Goal: Task Accomplishment & Management: Use online tool/utility

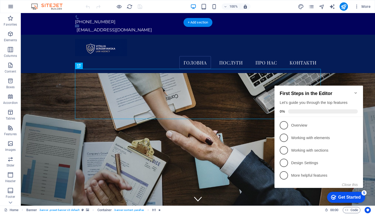
click at [12, 8] on icon "button" at bounding box center [11, 6] width 6 height 6
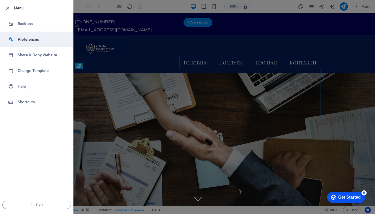
click at [28, 40] on h6 "Preferences" at bounding box center [42, 39] width 48 height 6
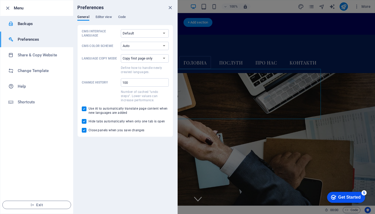
click at [26, 22] on h6 "Backups" at bounding box center [42, 24] width 48 height 6
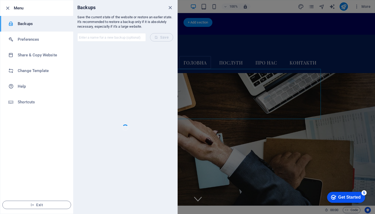
click at [5, 5] on li "Menu" at bounding box center [36, 8] width 73 height 16
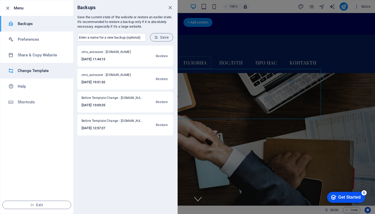
click at [35, 67] on li "Change Template" at bounding box center [36, 71] width 73 height 16
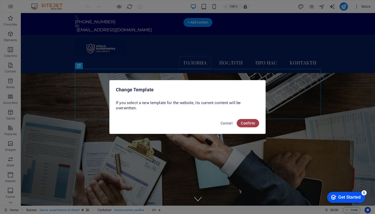
click at [249, 125] on span "Confirm" at bounding box center [248, 123] width 14 height 4
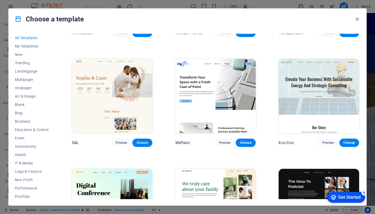
scroll to position [199, 0]
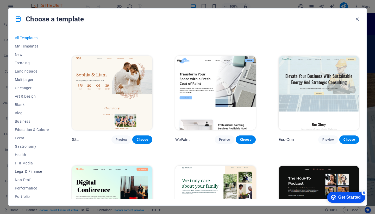
click at [32, 172] on span "Legal & Finance" at bounding box center [32, 171] width 34 height 4
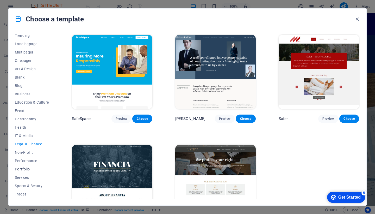
scroll to position [28, 0]
click at [22, 169] on span "Portfolio" at bounding box center [32, 169] width 34 height 4
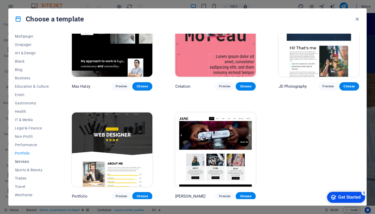
scroll to position [43, 0]
click at [23, 178] on span "Trades" at bounding box center [32, 178] width 34 height 4
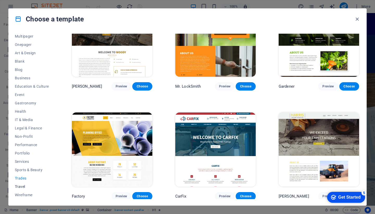
click at [21, 186] on span "Travel" at bounding box center [32, 186] width 34 height 4
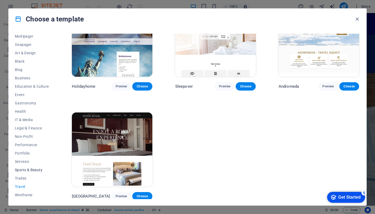
click at [23, 170] on span "Sports & Beauty" at bounding box center [32, 170] width 34 height 4
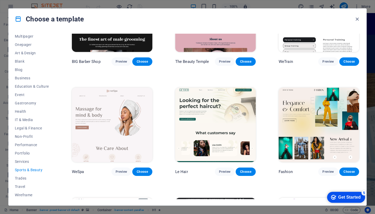
scroll to position [46, 0]
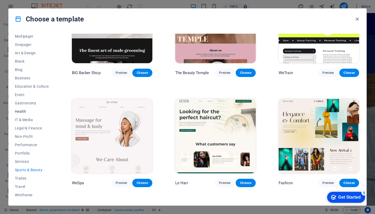
click at [24, 112] on span "Health" at bounding box center [32, 111] width 34 height 4
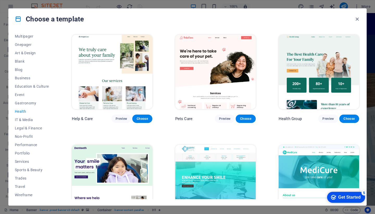
scroll to position [0, 0]
click at [20, 94] on span "Event" at bounding box center [32, 95] width 34 height 4
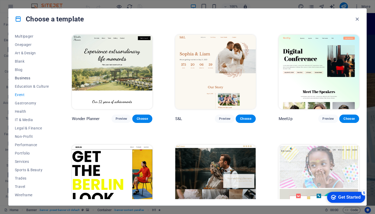
click at [23, 77] on span "Business" at bounding box center [32, 78] width 34 height 4
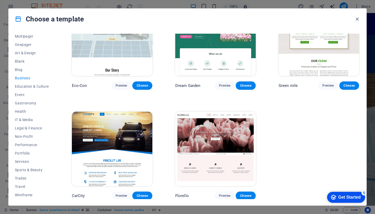
scroll to position [33, 0]
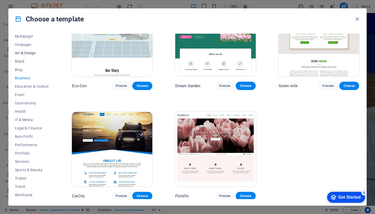
click at [26, 53] on span "Art & Design" at bounding box center [32, 53] width 34 height 4
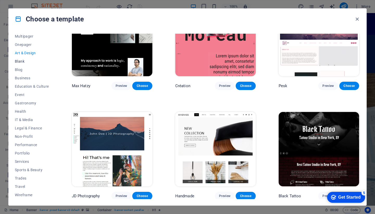
click at [20, 61] on span "Blank" at bounding box center [32, 61] width 34 height 4
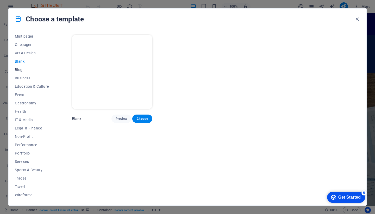
click at [21, 70] on span "Blog" at bounding box center [32, 70] width 34 height 4
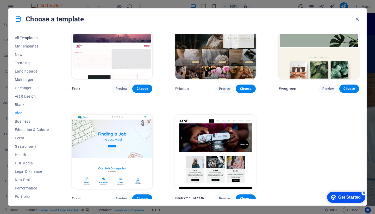
click at [32, 38] on span "All Templates" at bounding box center [32, 38] width 34 height 4
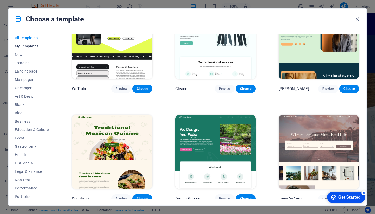
click at [41, 45] on span "My Templates" at bounding box center [32, 46] width 34 height 4
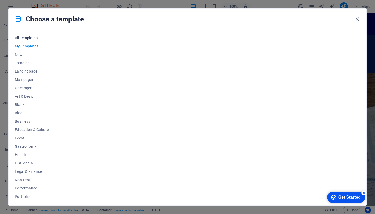
click at [33, 39] on span "All Templates" at bounding box center [32, 38] width 34 height 4
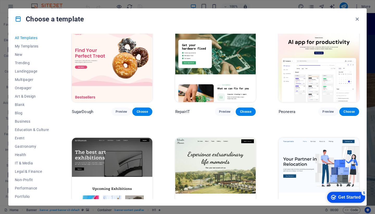
scroll to position [8, 0]
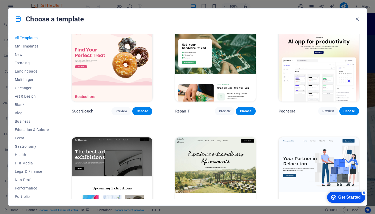
click at [350, 197] on div "Get Started" at bounding box center [350, 197] width 22 height 5
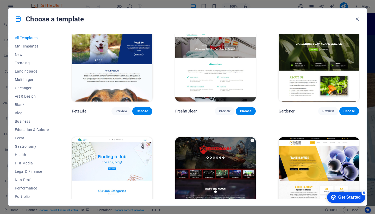
scroll to position [3748, 0]
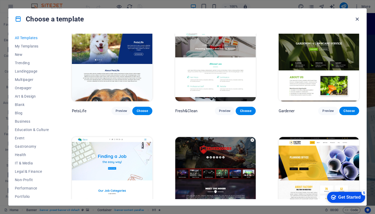
click at [359, 20] on icon "button" at bounding box center [357, 19] width 6 height 6
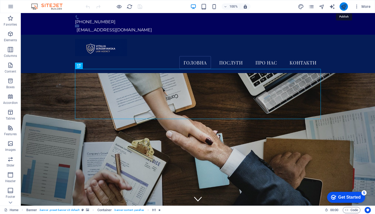
click at [346, 7] on icon "publish" at bounding box center [344, 7] width 6 height 6
click at [301, 7] on icon "design" at bounding box center [301, 7] width 6 height 6
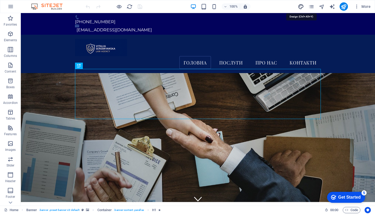
select select "px"
select select "400"
select select "px"
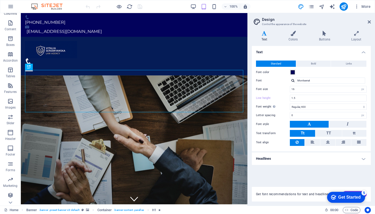
scroll to position [42, 0]
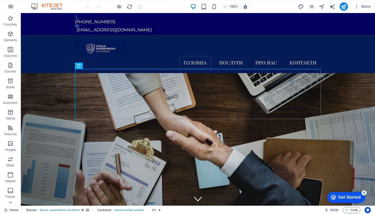
click at [11, 7] on icon "button" at bounding box center [11, 6] width 6 height 6
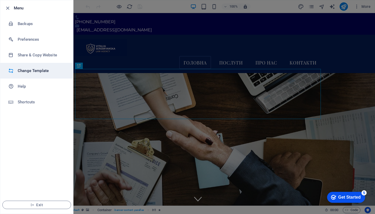
click at [34, 70] on h6 "Change Template" at bounding box center [42, 71] width 48 height 6
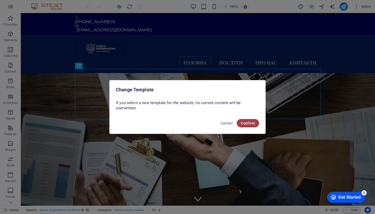
click at [251, 122] on span "Confirm" at bounding box center [248, 123] width 14 height 4
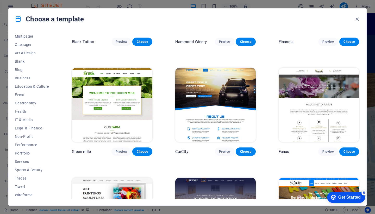
scroll to position [43, 0]
click at [27, 130] on span "Legal & Finance" at bounding box center [32, 128] width 34 height 4
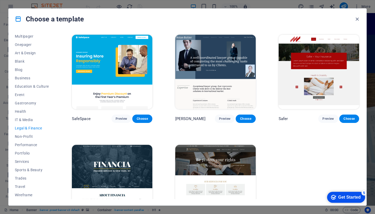
scroll to position [0, 0]
click at [132, 91] on img at bounding box center [112, 72] width 81 height 74
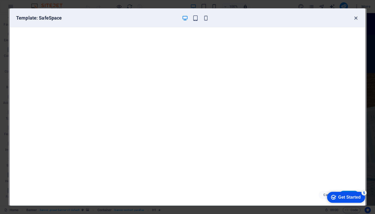
click at [355, 19] on icon "button" at bounding box center [356, 18] width 6 height 6
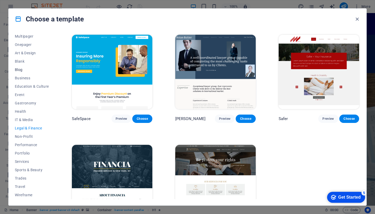
click at [22, 71] on span "Blog" at bounding box center [32, 70] width 34 height 4
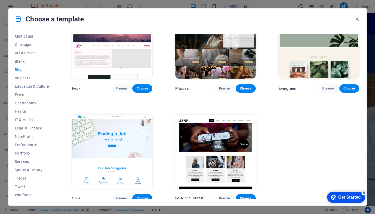
scroll to position [690, 0]
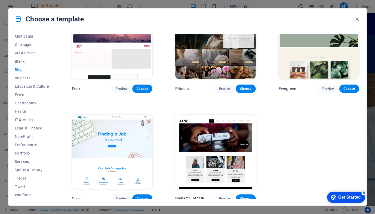
click at [29, 121] on span "IT & Media" at bounding box center [32, 120] width 34 height 4
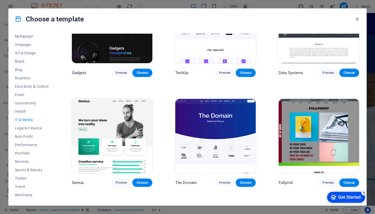
scroll to position [252, 0]
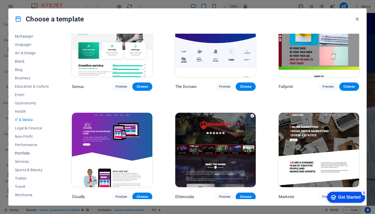
click at [17, 152] on span "Portfolio" at bounding box center [32, 153] width 34 height 4
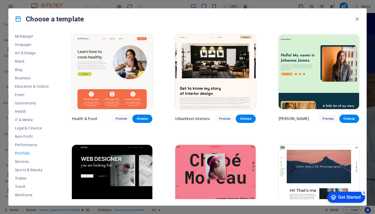
scroll to position [0, 0]
click at [317, 86] on img at bounding box center [319, 72] width 81 height 74
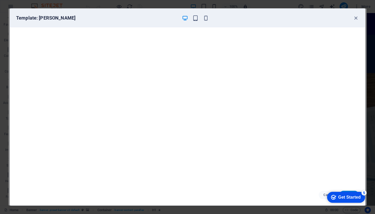
click at [349, 197] on div "Get Started" at bounding box center [350, 197] width 22 height 5
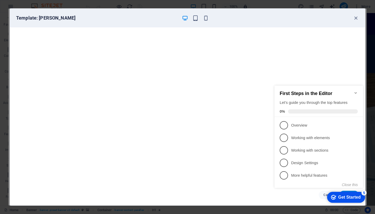
click div "checkmark Get Started 5 First Steps in the Editor Let's guide you through the t…"
click at [354, 17] on icon "button" at bounding box center [356, 18] width 6 height 6
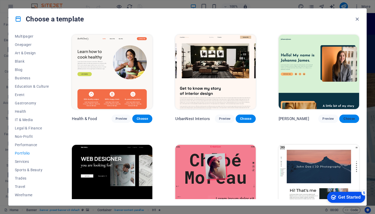
click at [346, 119] on span "Choose" at bounding box center [349, 119] width 11 height 4
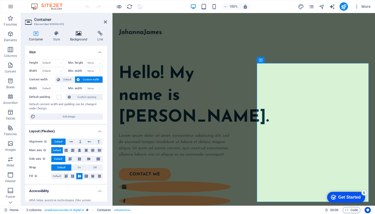
click at [82, 34] on icon at bounding box center [78, 33] width 25 height 5
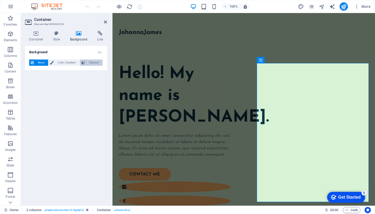
click at [93, 62] on span "Element" at bounding box center [94, 62] width 14 height 6
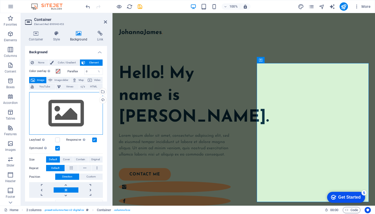
click at [69, 107] on div "Drag files here, click to choose files or select files from Files or our free s…" at bounding box center [66, 113] width 74 height 43
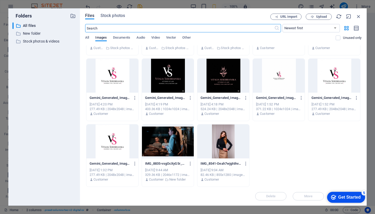
scroll to position [118, 0]
click at [230, 144] on div at bounding box center [224, 141] width 52 height 34
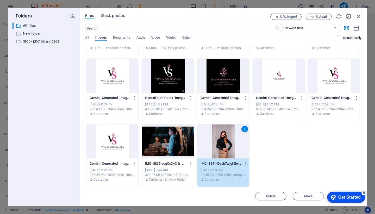
click at [230, 144] on div "1" at bounding box center [224, 141] width 52 height 34
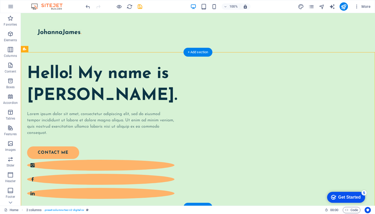
scroll to position [0, 0]
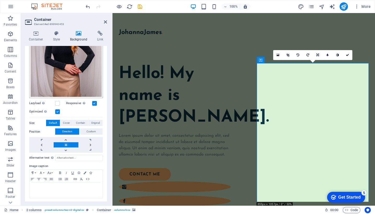
scroll to position [103, 0]
click at [67, 120] on span "Cover" at bounding box center [66, 123] width 7 height 6
click at [79, 121] on span "Contain" at bounding box center [80, 123] width 9 height 6
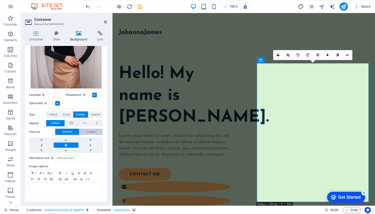
click at [88, 129] on span "Custom" at bounding box center [91, 131] width 9 height 6
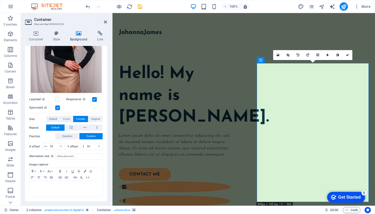
scroll to position [105, 0]
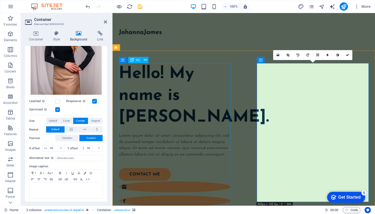
click at [224, 94] on div "Hello! My name is Johanna James." at bounding box center [175, 95] width 112 height 65
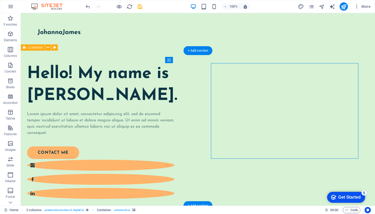
select select "%"
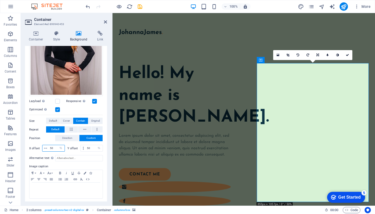
drag, startPoint x: 52, startPoint y: 146, endPoint x: 49, endPoint y: 146, distance: 3.7
click at [49, 146] on input "50" at bounding box center [57, 148] width 16 height 6
type input "100"
click at [89, 146] on input "50" at bounding box center [94, 148] width 17 height 6
type input "5"
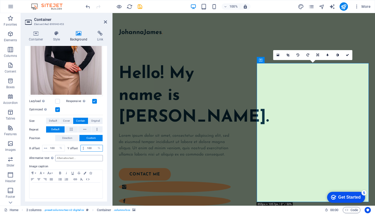
type input "100"
click at [218, 120] on div "Hello! My name is Johanna James." at bounding box center [175, 95] width 112 height 65
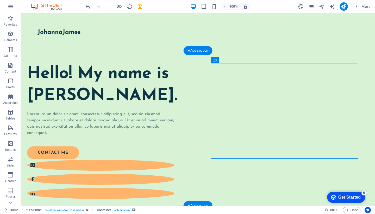
select select "%"
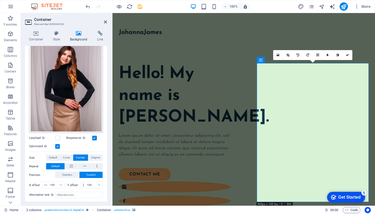
scroll to position [81, 0]
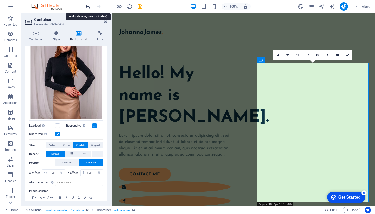
click at [87, 4] on icon "undo" at bounding box center [88, 7] width 6 height 6
type input "50"
click at [87, 4] on icon "undo" at bounding box center [88, 7] width 6 height 6
type input "50"
click at [75, 143] on button "Contain" at bounding box center [80, 145] width 15 height 6
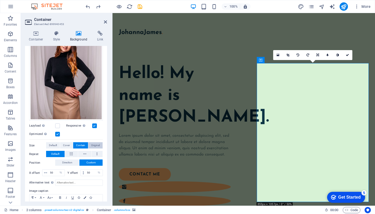
click at [97, 144] on span "Original" at bounding box center [95, 145] width 9 height 6
click at [82, 143] on span "Contain" at bounding box center [80, 145] width 9 height 6
click at [65, 143] on span "Cover" at bounding box center [66, 145] width 7 height 6
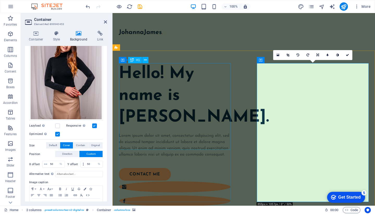
click at [213, 107] on div "Hello! My name is Johanna James." at bounding box center [175, 95] width 112 height 65
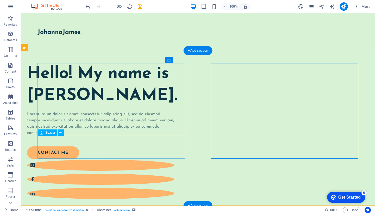
click at [175, 138] on div at bounding box center [101, 141] width 148 height 10
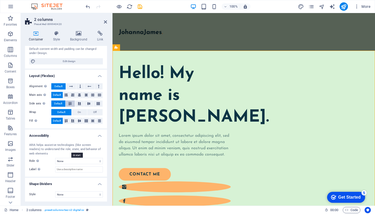
scroll to position [46, 0]
click at [77, 36] on h4 "Background" at bounding box center [79, 36] width 27 height 11
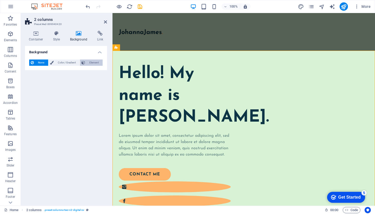
click at [93, 62] on span "Element" at bounding box center [94, 62] width 14 height 6
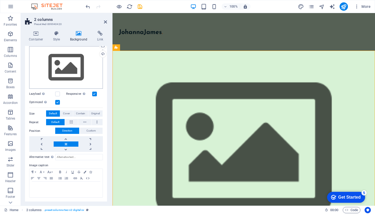
scroll to position [46, 0]
click at [75, 33] on icon at bounding box center [78, 33] width 25 height 5
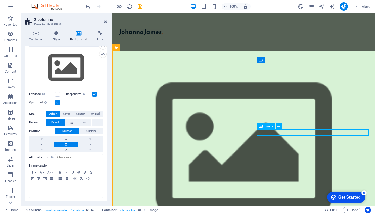
select select "%"
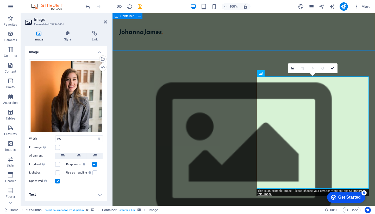
click at [254, 35] on div at bounding box center [244, 32] width 263 height 38
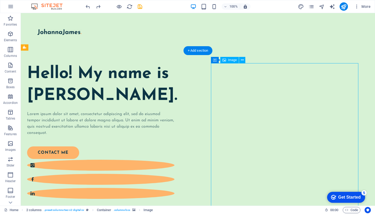
select select "%"
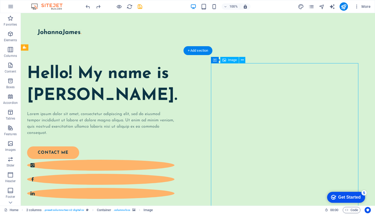
select select "%"
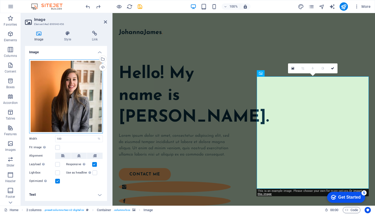
click at [68, 92] on div "Drag files here, click to choose files or select files from Files or our free s…" at bounding box center [66, 96] width 74 height 74
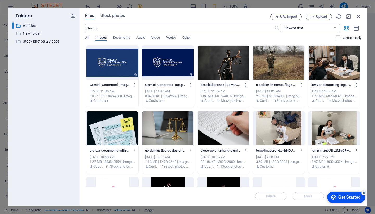
click at [68, 92] on div "​ All files All files ​ New folder New folder ​ Stock photos & videos Stock pho…" at bounding box center [44, 111] width 63 height 179
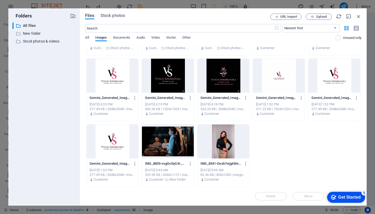
scroll to position [118, 0]
click at [227, 134] on div at bounding box center [224, 141] width 52 height 34
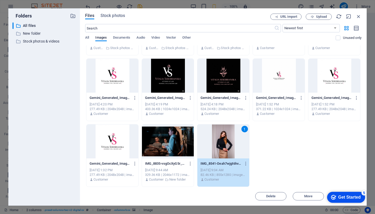
click at [227, 134] on div "1" at bounding box center [224, 141] width 52 height 34
type input "100"
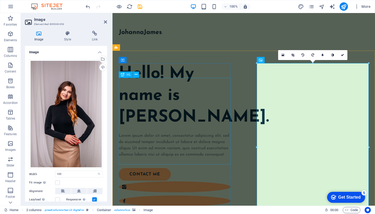
click at [187, 121] on div "Hello! My name is Johanna James." at bounding box center [175, 95] width 112 height 65
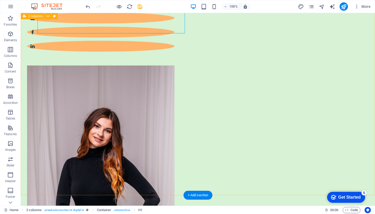
scroll to position [0, 0]
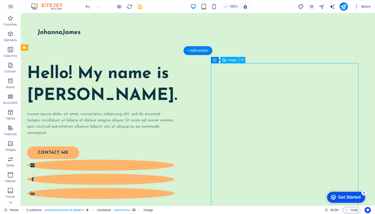
select select "%"
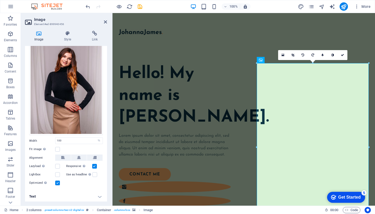
scroll to position [33, 0]
click at [70, 140] on input "100" at bounding box center [79, 141] width 47 height 6
type input "1"
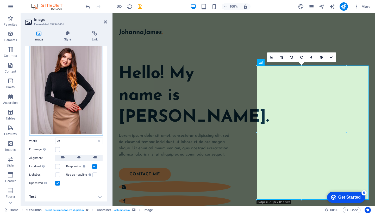
click at [86, 101] on div "Drag files here, click to choose files or select files from Files or our free s…" at bounding box center [66, 80] width 74 height 109
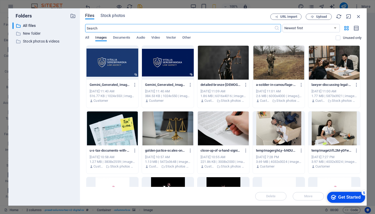
click at [290, 208] on div "Folders ​ All files All files ​ New folder New folder ​ Stock photos & videos S…" at bounding box center [187, 107] width 375 height 214
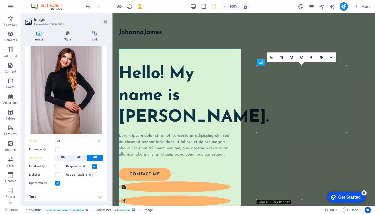
type input "80"
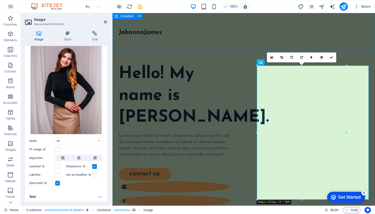
click at [247, 38] on div at bounding box center [244, 32] width 263 height 38
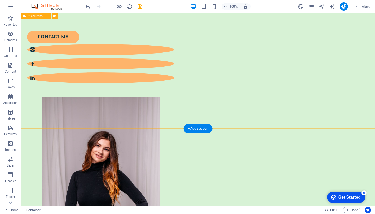
scroll to position [60, 0]
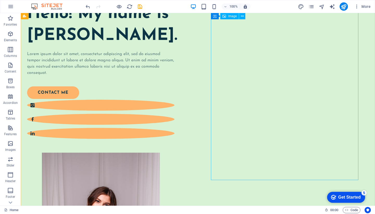
select select "%"
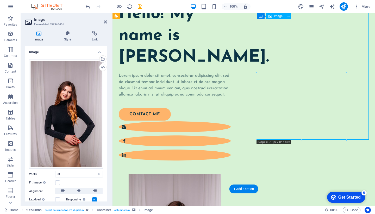
drag, startPoint x: 332, startPoint y: 103, endPoint x: 300, endPoint y: 102, distance: 31.5
click at [346, 71] on div at bounding box center [347, 72] width 2 height 134
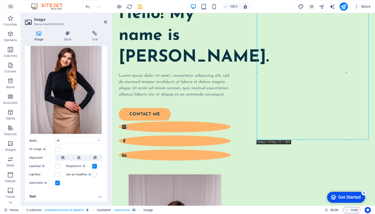
scroll to position [33, 0]
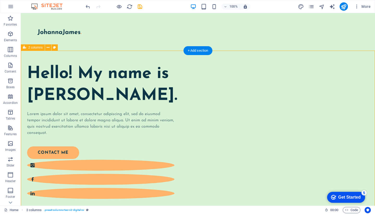
scroll to position [0, 0]
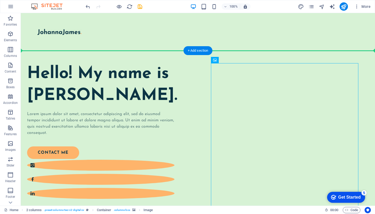
drag, startPoint x: 346, startPoint y: 68, endPoint x: 323, endPoint y: 51, distance: 27.9
